Goal: Task Accomplishment & Management: Manage account settings

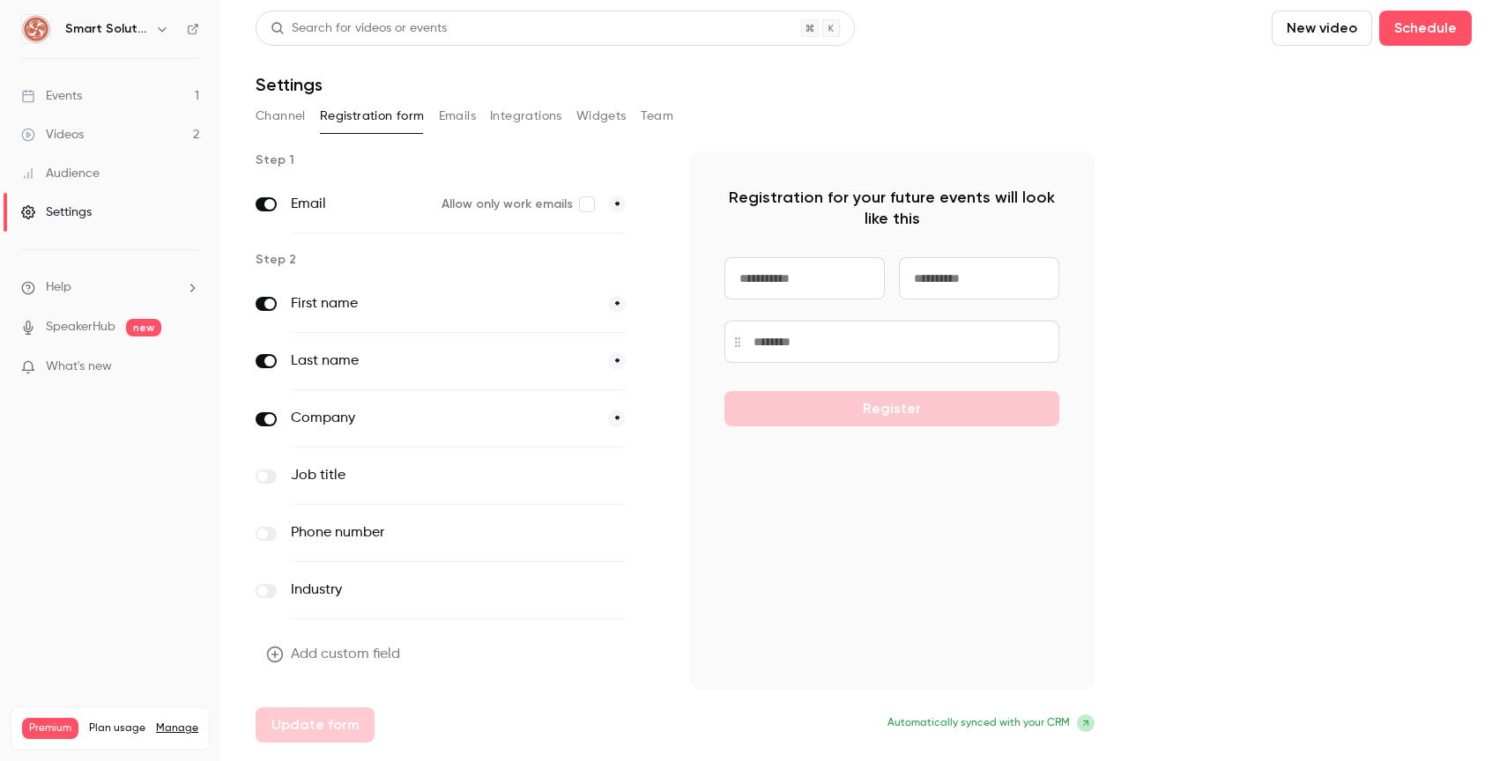
click at [303, 119] on button "Channel" at bounding box center [281, 116] width 50 height 28
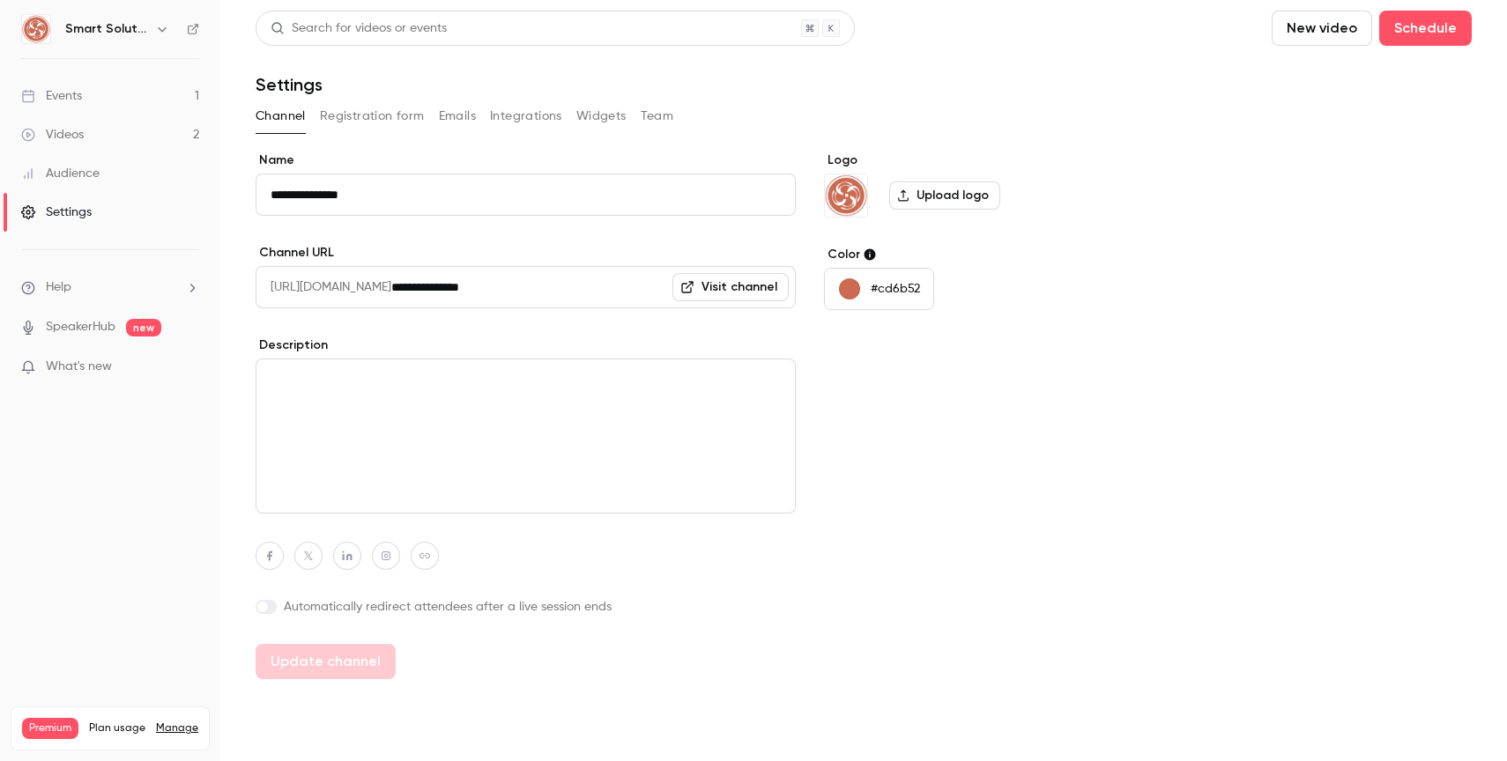
click at [65, 95] on div "Events" at bounding box center [51, 96] width 61 height 18
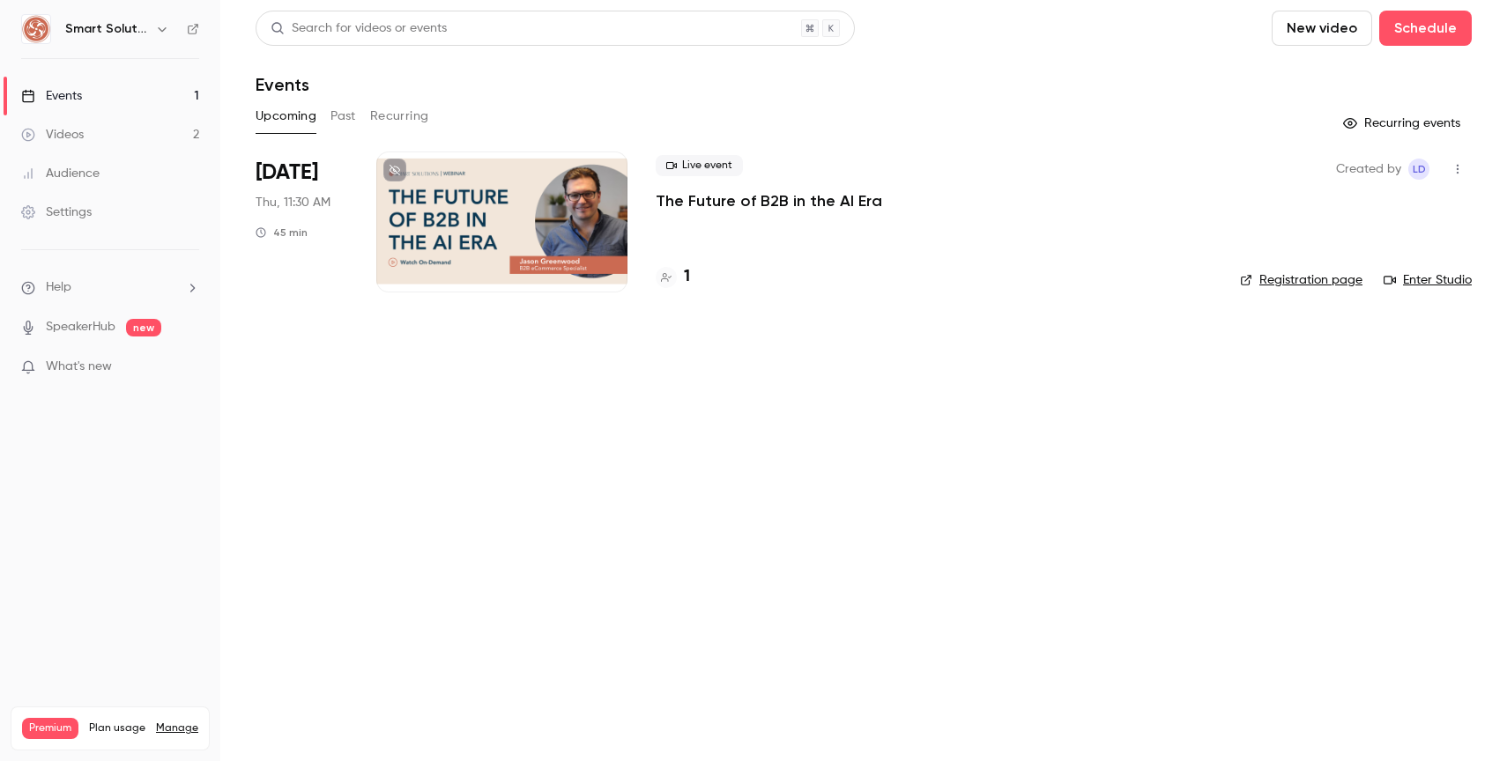
click at [534, 223] on div at bounding box center [501, 222] width 251 height 141
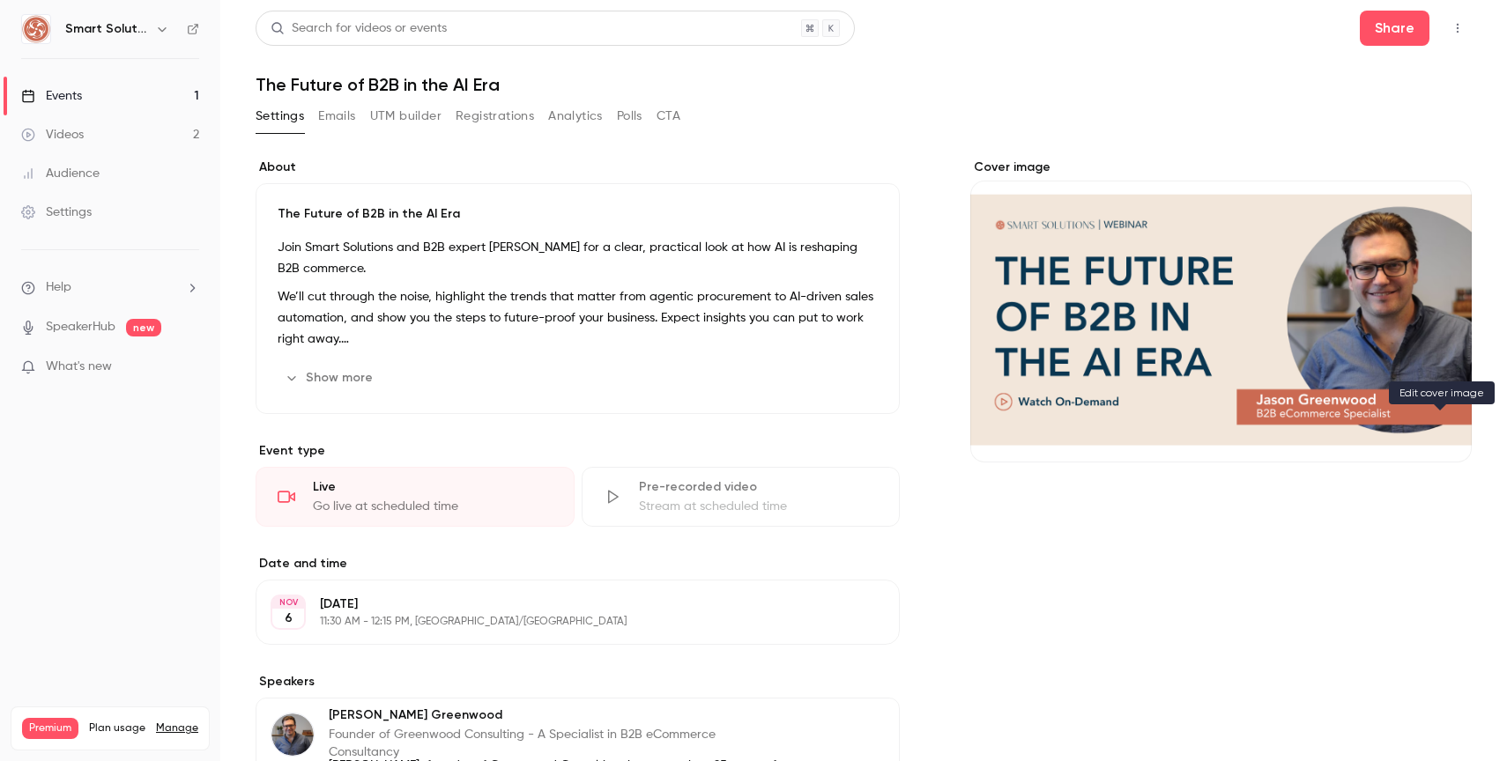
click at [1440, 436] on icon "Cover image" at bounding box center [1439, 431] width 19 height 14
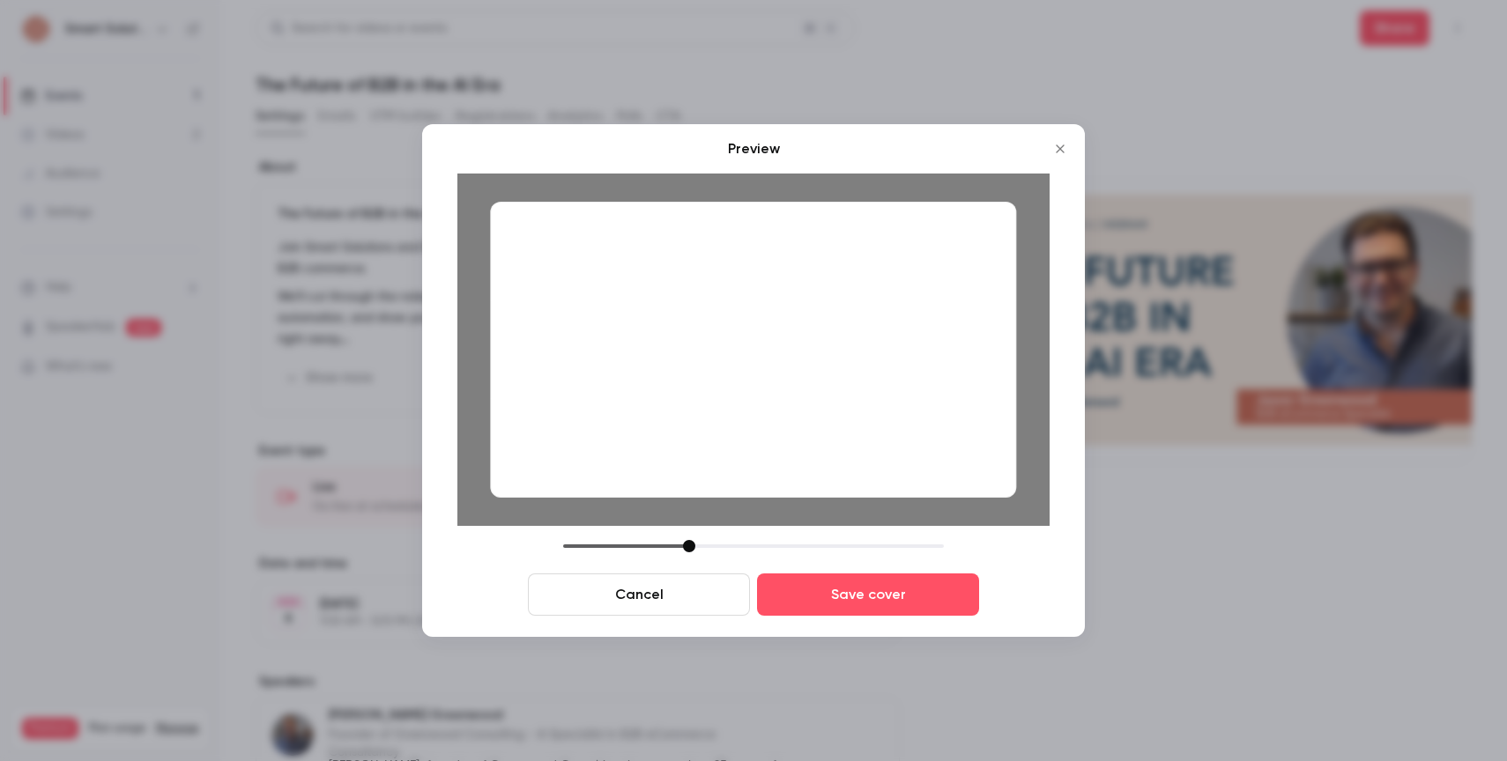
click at [680, 598] on button "Cancel" at bounding box center [639, 595] width 222 height 42
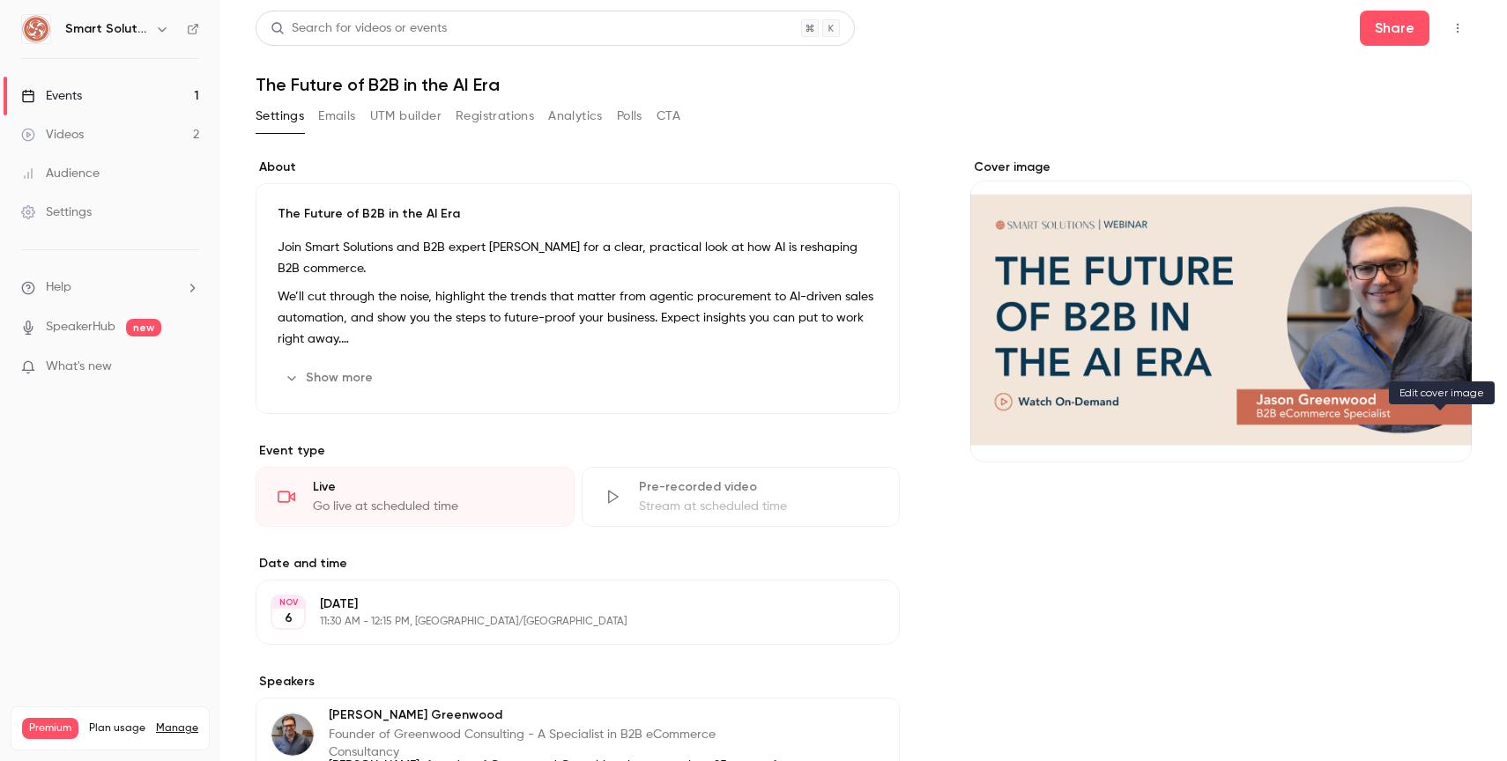
click at [1434, 424] on icon "Cover image" at bounding box center [1439, 431] width 19 height 14
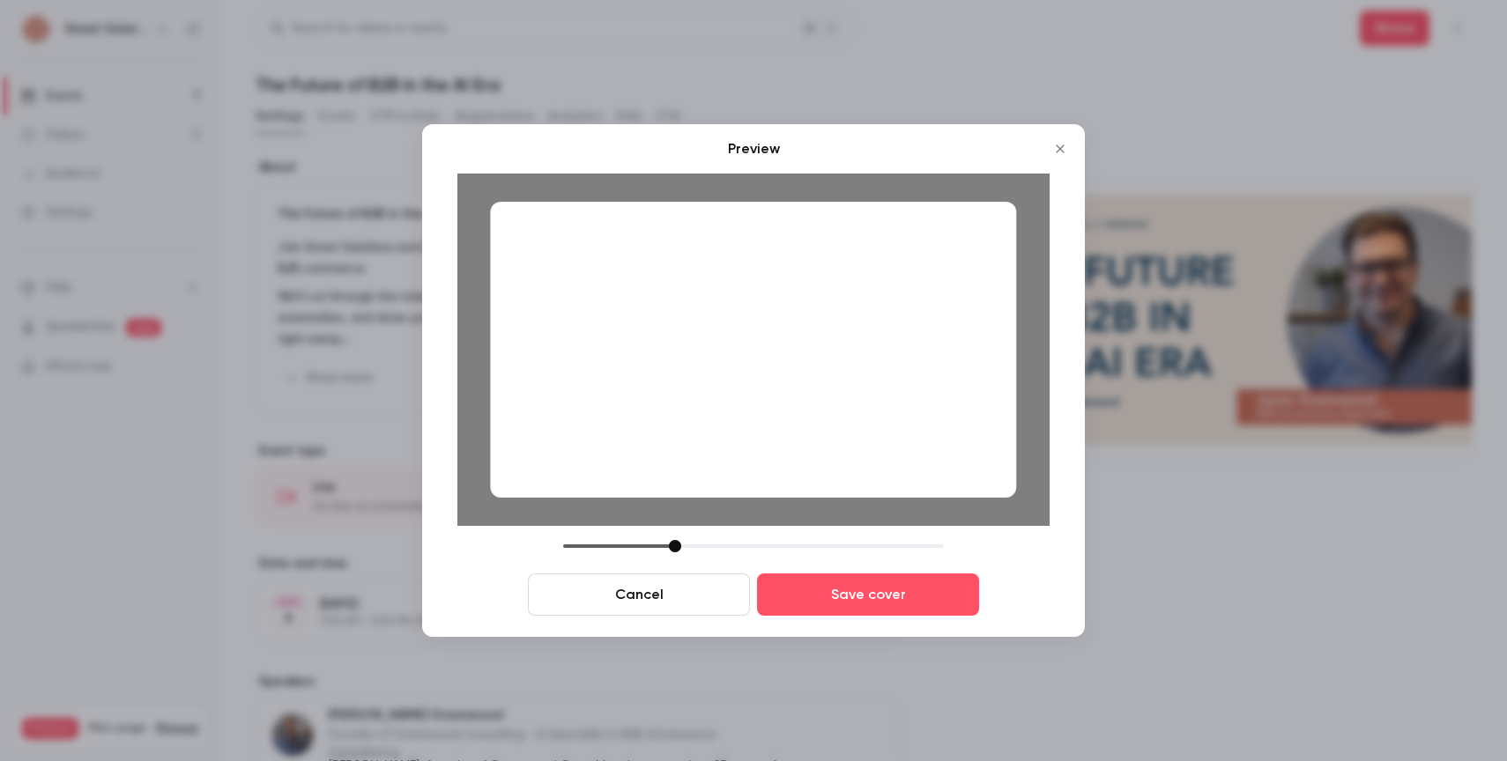
drag, startPoint x: 687, startPoint y: 545, endPoint x: 673, endPoint y: 547, distance: 14.3
click at [673, 547] on div at bounding box center [675, 546] width 12 height 12
click at [864, 591] on button "Save cover" at bounding box center [868, 595] width 222 height 42
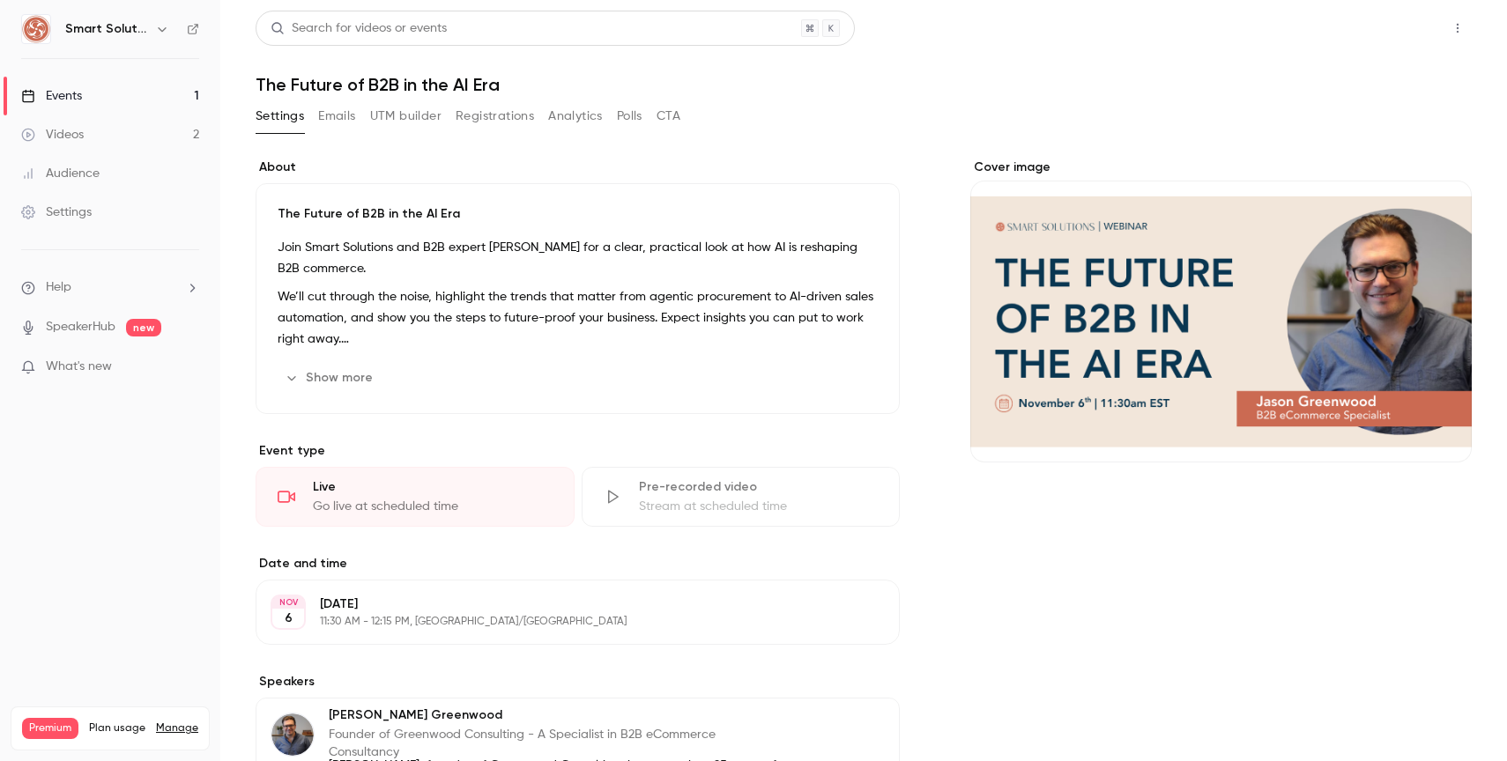
click at [1385, 36] on button "Share" at bounding box center [1395, 28] width 70 height 35
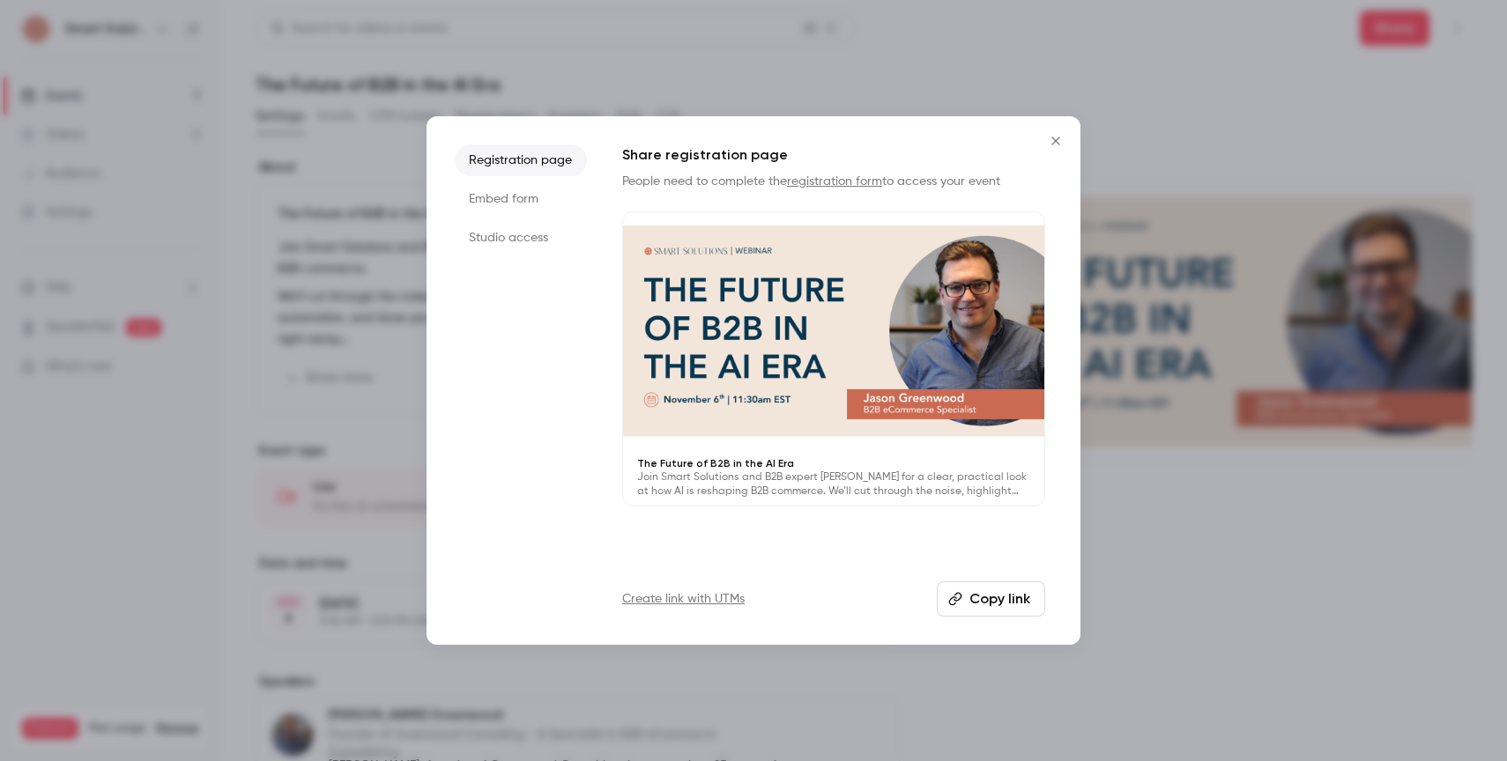
click at [971, 589] on button "Copy link" at bounding box center [991, 599] width 108 height 35
drag, startPoint x: 1054, startPoint y: 140, endPoint x: 1041, endPoint y: 141, distance: 12.4
click at [1054, 140] on icon "Close" at bounding box center [1055, 141] width 21 height 14
